Goal: Task Accomplishment & Management: Manage account settings

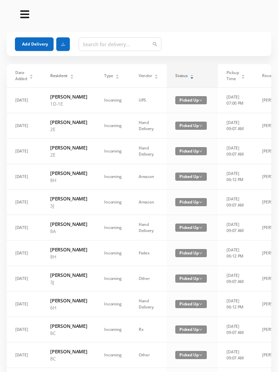
click at [191, 78] on div "Status" at bounding box center [184, 76] width 19 height 6
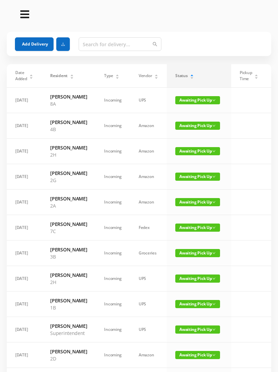
click at [198, 155] on span "Awaiting Pick Up" at bounding box center [197, 151] width 45 height 8
click at [195, 185] on link "Picked Up" at bounding box center [197, 185] width 44 height 11
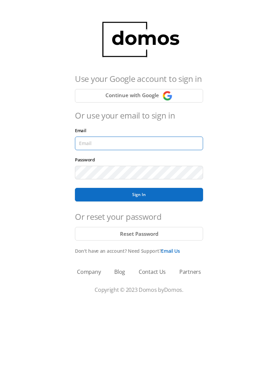
type input "[EMAIL_ADDRESS][DOMAIN_NAME]"
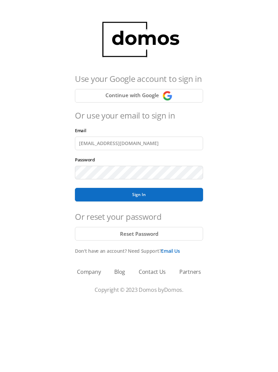
click at [139, 194] on button "Sign In" at bounding box center [139, 195] width 128 height 14
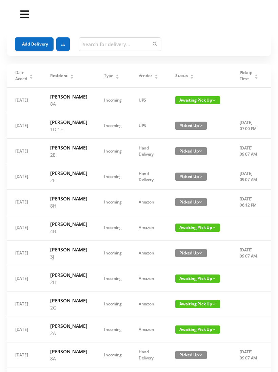
click at [194, 78] on div "Status" at bounding box center [184, 76] width 19 height 6
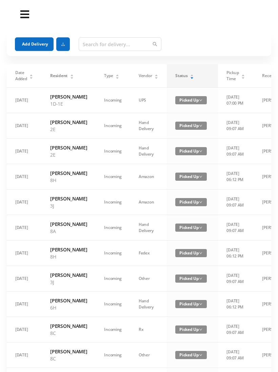
click at [193, 77] on div "Status" at bounding box center [184, 76] width 19 height 6
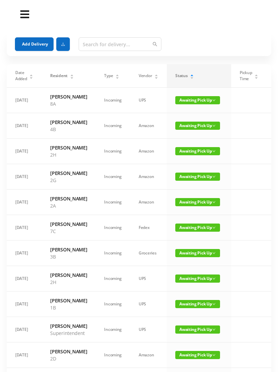
click at [202, 155] on span "Awaiting Pick Up" at bounding box center [197, 151] width 45 height 8
click at [196, 184] on link "Picked Up" at bounding box center [197, 185] width 44 height 11
click at [201, 257] on span "Awaiting Pick Up" at bounding box center [197, 253] width 45 height 8
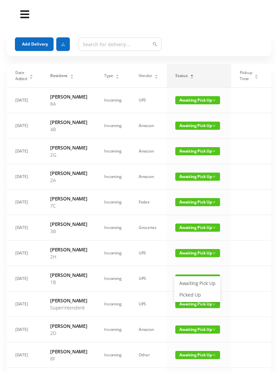
click at [194, 294] on link "Picked Up" at bounding box center [197, 294] width 44 height 11
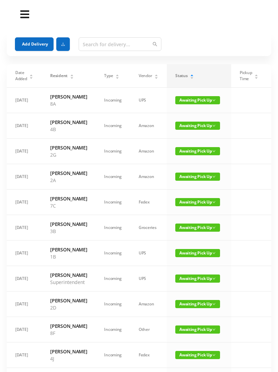
click at [31, 42] on button "Add Delivery" at bounding box center [34, 44] width 39 height 14
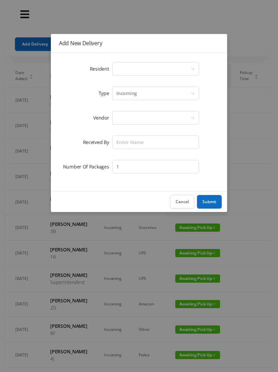
click at [193, 69] on icon "icon: down" at bounding box center [193, 69] width 4 height 4
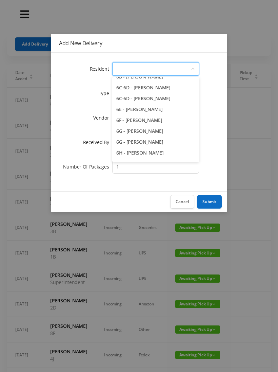
scroll to position [710, 0]
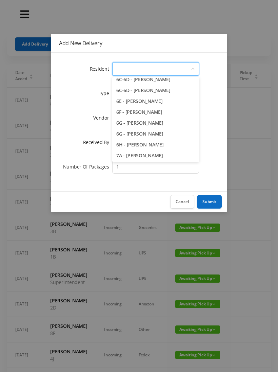
click at [155, 145] on li "6H - Diandra D'Achille" at bounding box center [155, 144] width 87 height 11
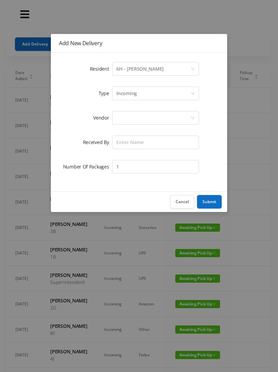
click at [169, 116] on div at bounding box center [153, 117] width 74 height 13
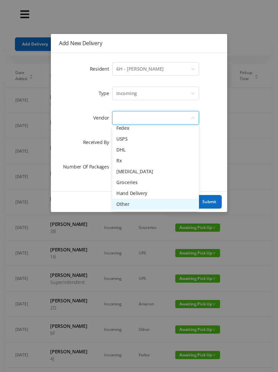
scroll to position [26, 0]
click at [129, 203] on li "Other" at bounding box center [155, 203] width 87 height 11
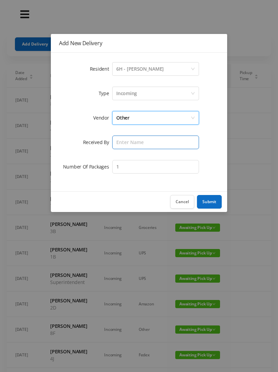
click at [153, 145] on input "text" at bounding box center [155, 142] width 87 height 14
type input "[PERSON_NAME]"
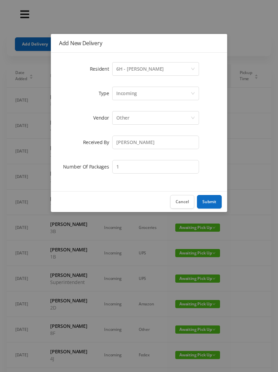
click at [208, 199] on button "Submit" at bounding box center [209, 202] width 25 height 14
